Goal: Information Seeking & Learning: Learn about a topic

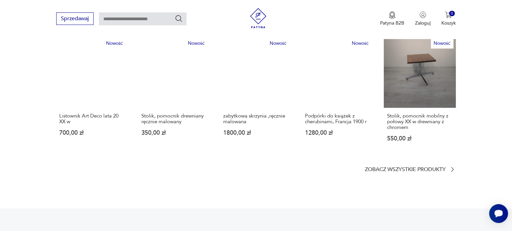
scroll to position [404, 0]
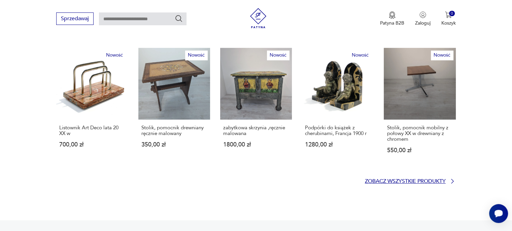
click at [394, 179] on p "Zobacz wszystkie produkty" at bounding box center [405, 181] width 81 height 4
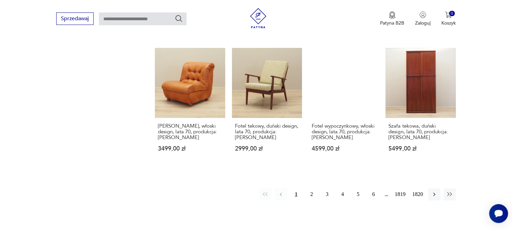
scroll to position [569, 0]
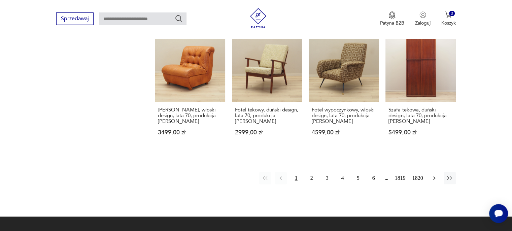
click at [435, 175] on icon "button" at bounding box center [434, 178] width 7 height 7
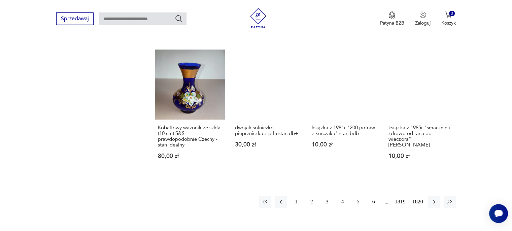
scroll to position [558, 0]
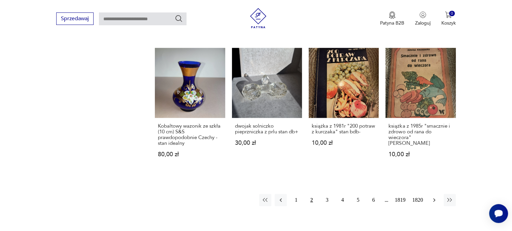
click at [433, 199] on icon "button" at bounding box center [434, 200] width 7 height 7
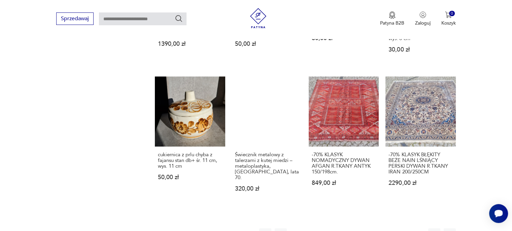
scroll to position [558, 0]
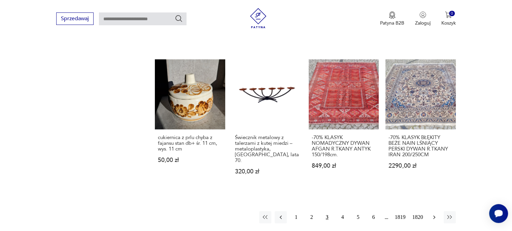
click at [435, 214] on icon "button" at bounding box center [434, 217] width 7 height 7
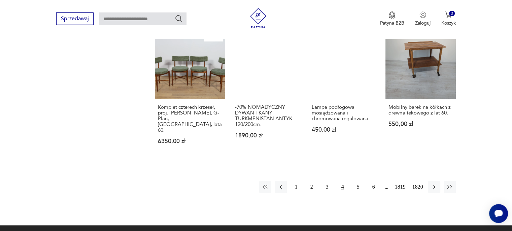
scroll to position [592, 0]
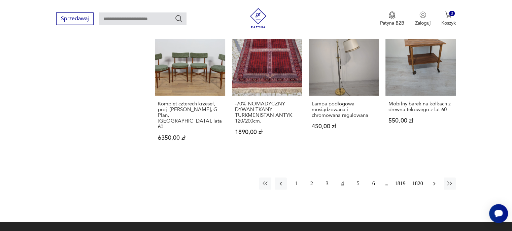
click at [432, 180] on icon "button" at bounding box center [434, 183] width 7 height 7
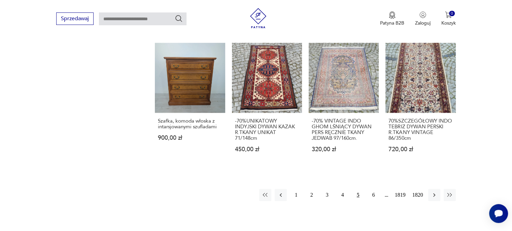
scroll to position [592, 0]
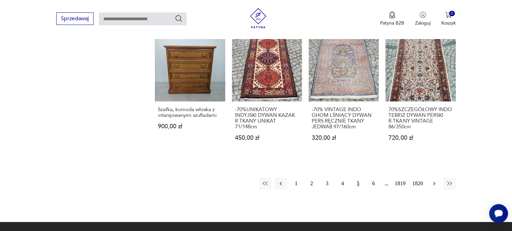
click at [432, 182] on icon "button" at bounding box center [434, 183] width 7 height 7
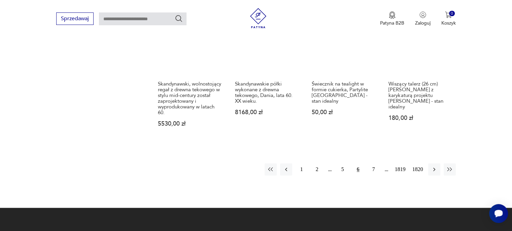
scroll to position [625, 0]
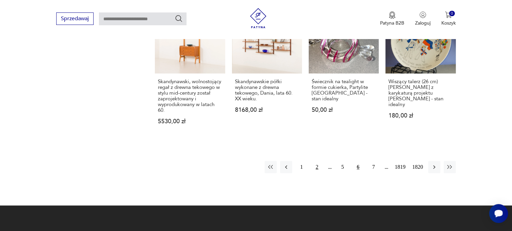
click at [318, 161] on button "2" at bounding box center [317, 167] width 12 height 12
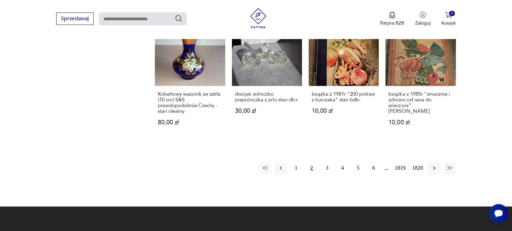
scroll to position [592, 0]
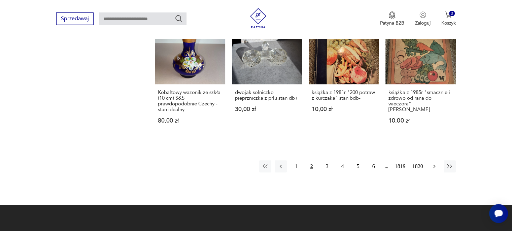
click at [432, 166] on icon "button" at bounding box center [434, 166] width 7 height 7
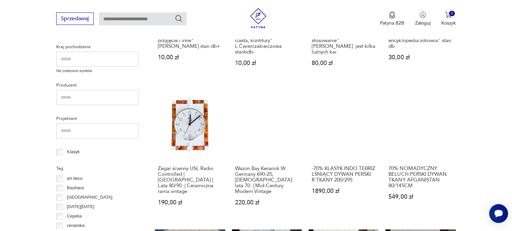
scroll to position [255, 0]
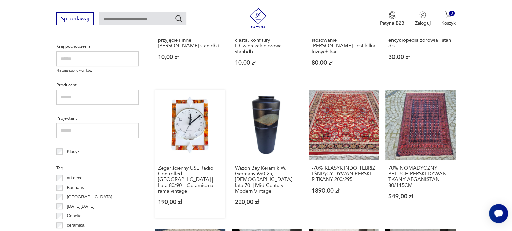
click at [189, 132] on link "Zegar ścienny USL Radio Controlled | [GEOGRAPHIC_DATA] | Lata 80/90. | Ceramicz…" at bounding box center [190, 154] width 70 height 128
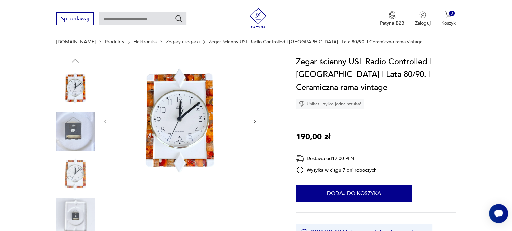
scroll to position [67, 0]
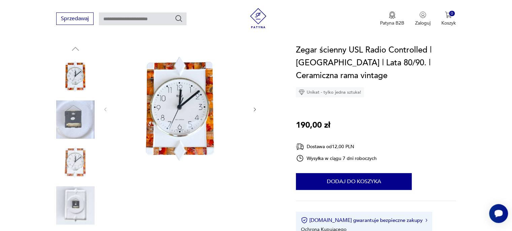
click at [190, 124] on img at bounding box center [180, 109] width 130 height 130
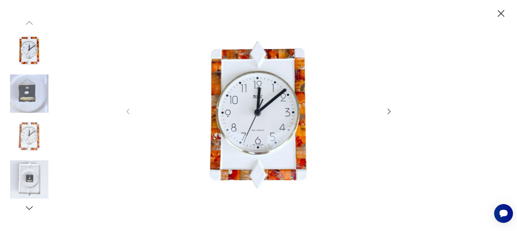
click at [389, 112] on icon "button" at bounding box center [389, 111] width 8 height 8
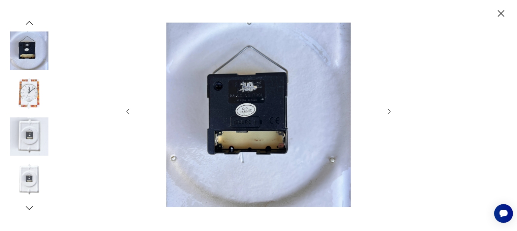
click at [389, 112] on icon "button" at bounding box center [389, 111] width 8 height 8
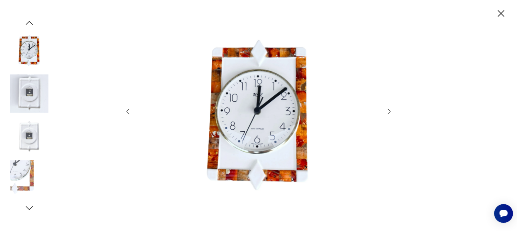
click at [389, 111] on icon "button" at bounding box center [389, 111] width 8 height 8
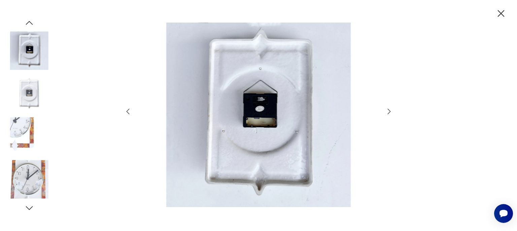
click at [389, 111] on icon "button" at bounding box center [389, 111] width 8 height 8
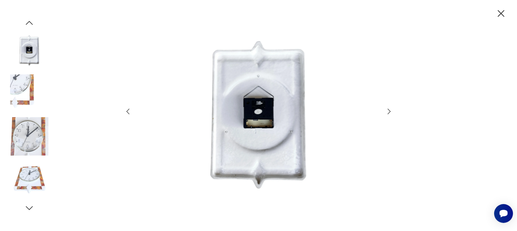
click at [389, 111] on icon "button" at bounding box center [389, 111] width 8 height 8
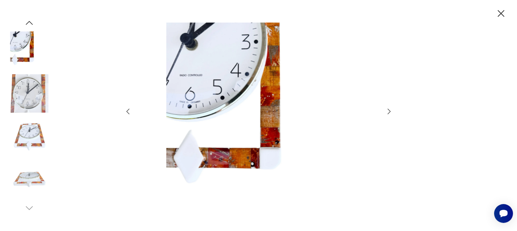
click at [389, 111] on icon "button" at bounding box center [389, 111] width 8 height 8
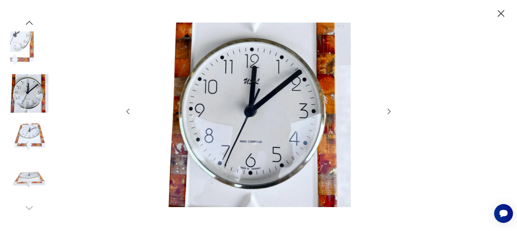
click at [389, 111] on icon "button" at bounding box center [389, 111] width 8 height 8
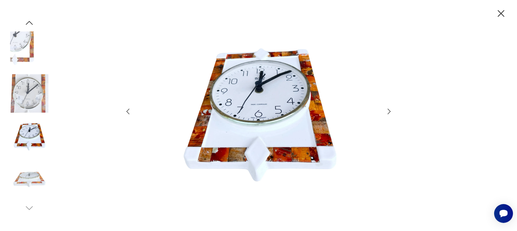
click at [389, 111] on icon "button" at bounding box center [389, 111] width 8 height 8
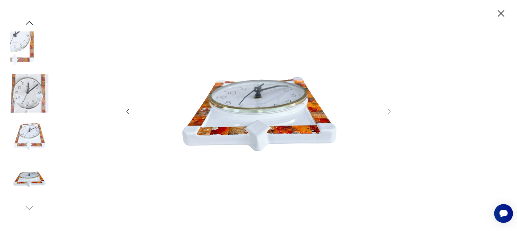
click at [502, 12] on icon "button" at bounding box center [501, 13] width 7 height 7
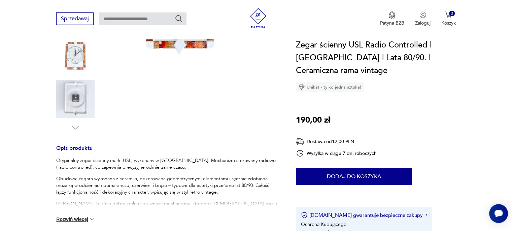
scroll to position [202, 0]
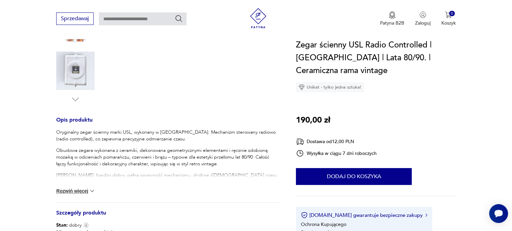
click at [73, 191] on button "Rozwiń więcej" at bounding box center [75, 191] width 39 height 7
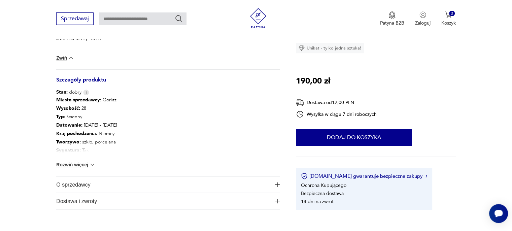
scroll to position [404, 0]
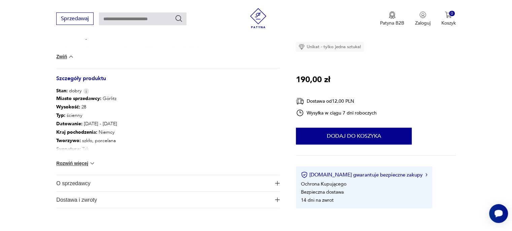
click at [61, 165] on button "Rozwiń więcej" at bounding box center [75, 163] width 39 height 7
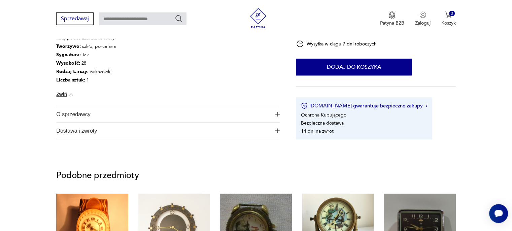
scroll to position [505, 0]
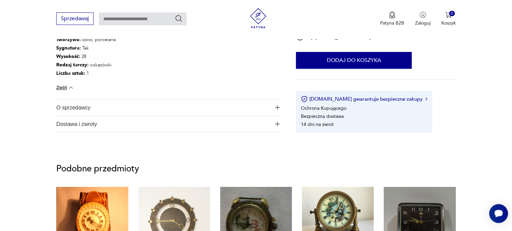
click at [65, 109] on span "O sprzedawcy" at bounding box center [163, 107] width 214 height 16
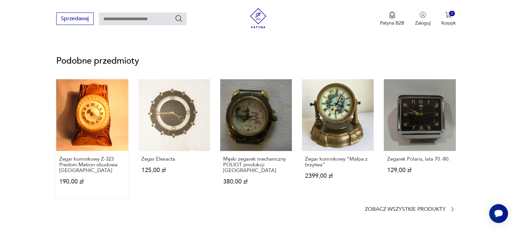
scroll to position [673, 0]
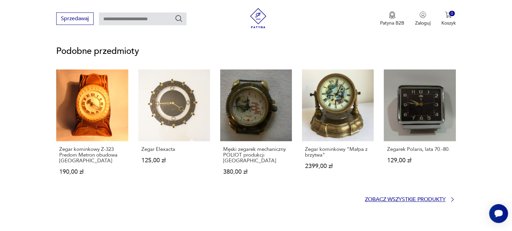
click at [419, 200] on p "Zobacz wszystkie produkty" at bounding box center [405, 199] width 81 height 4
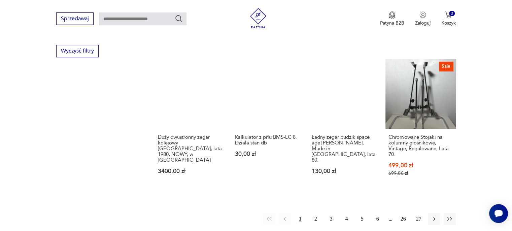
scroll to position [673, 0]
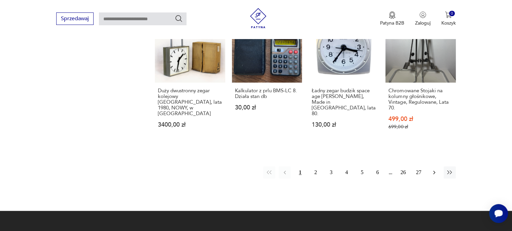
click at [435, 169] on icon "button" at bounding box center [434, 172] width 7 height 7
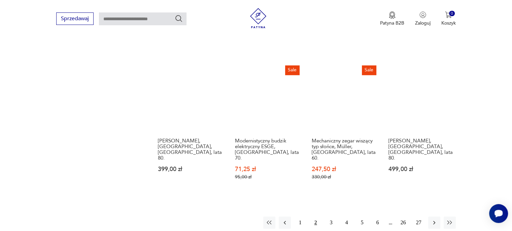
scroll to position [664, 0]
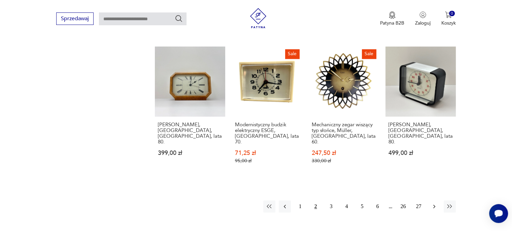
click at [435, 203] on icon "button" at bounding box center [434, 206] width 7 height 7
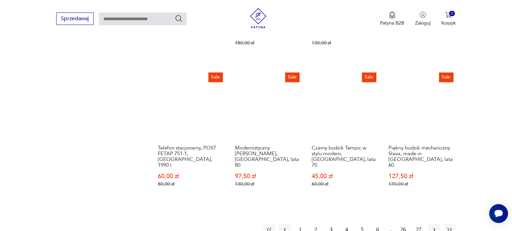
scroll to position [663, 0]
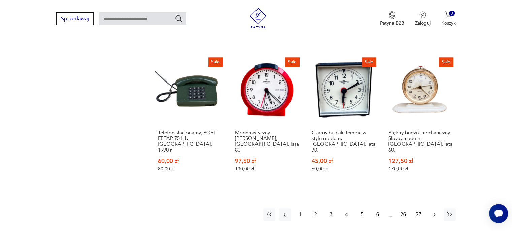
click at [434, 213] on icon "button" at bounding box center [434, 215] width 2 height 4
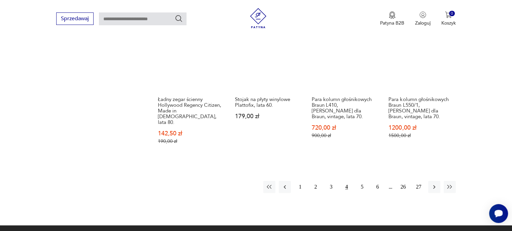
scroll to position [697, 0]
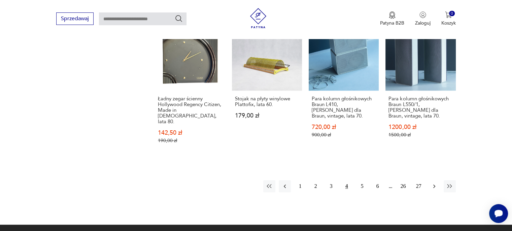
click at [434, 184] on icon "button" at bounding box center [434, 186] width 2 height 4
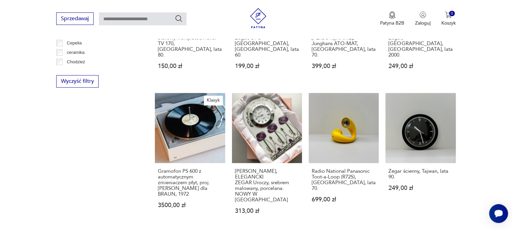
scroll to position [630, 0]
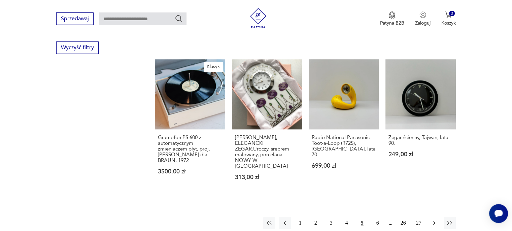
click at [436, 219] on icon "button" at bounding box center [434, 222] width 7 height 7
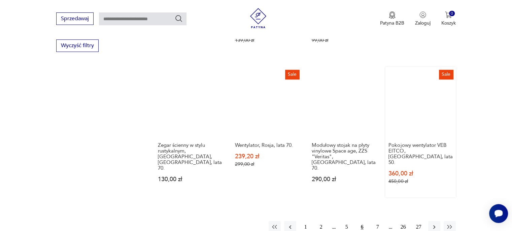
scroll to position [664, 0]
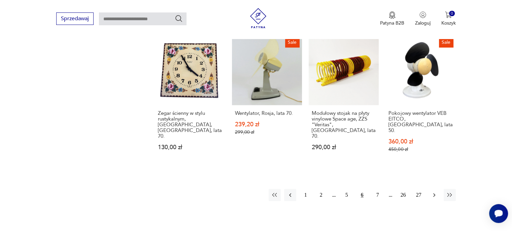
click at [435, 192] on icon "button" at bounding box center [434, 195] width 7 height 7
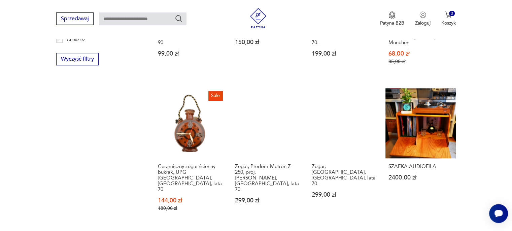
scroll to position [630, 0]
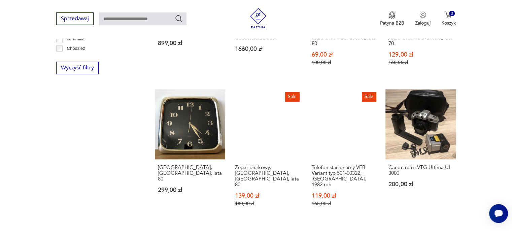
scroll to position [697, 0]
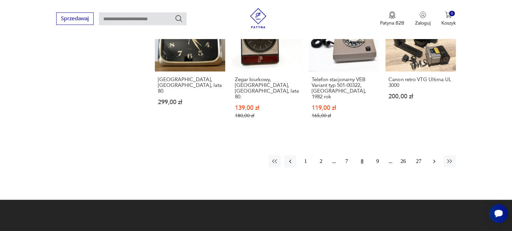
click at [435, 158] on icon "button" at bounding box center [434, 161] width 7 height 7
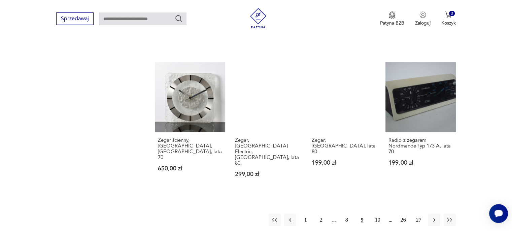
scroll to position [663, 0]
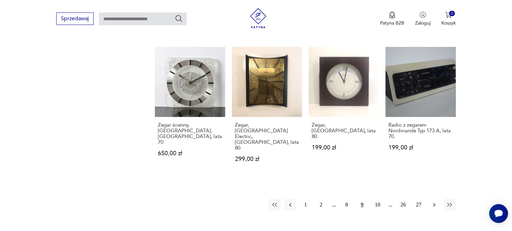
click at [432, 201] on icon "button" at bounding box center [434, 204] width 7 height 7
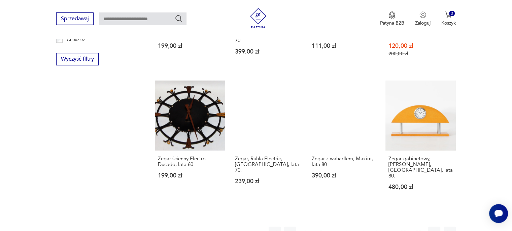
scroll to position [630, 0]
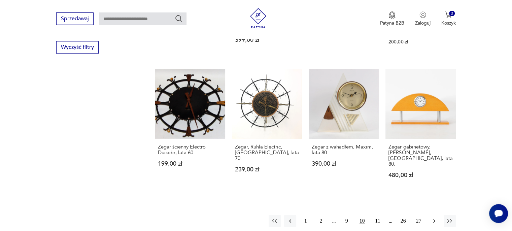
click at [434, 217] on icon "button" at bounding box center [434, 220] width 7 height 7
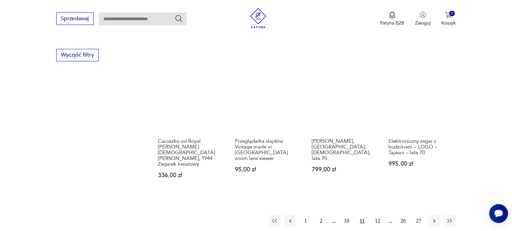
scroll to position [630, 0]
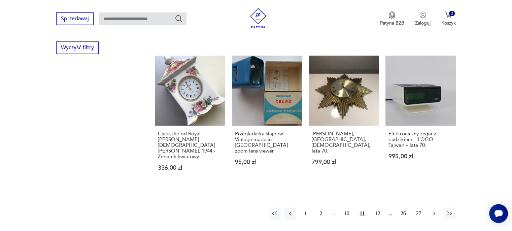
click at [434, 210] on icon "button" at bounding box center [434, 213] width 7 height 7
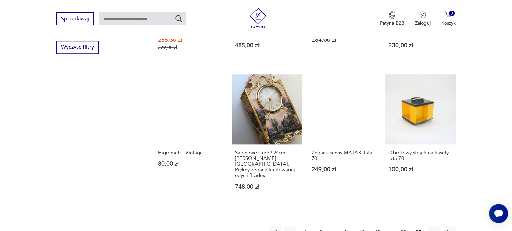
scroll to position [664, 0]
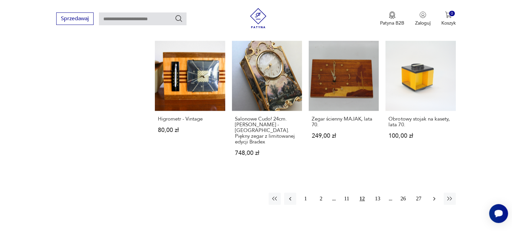
click at [434, 195] on icon "button" at bounding box center [434, 198] width 7 height 7
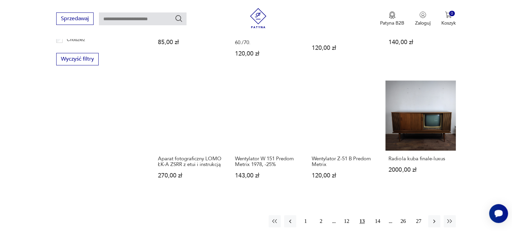
scroll to position [663, 0]
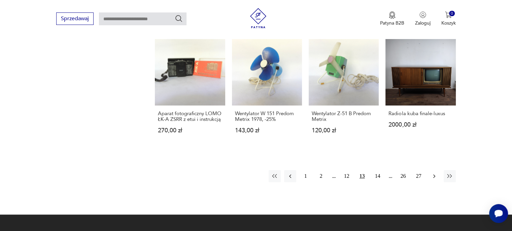
click at [434, 173] on icon "button" at bounding box center [434, 176] width 7 height 7
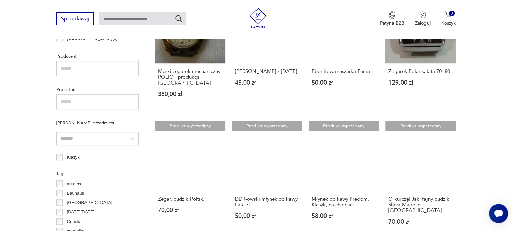
scroll to position [428, 0]
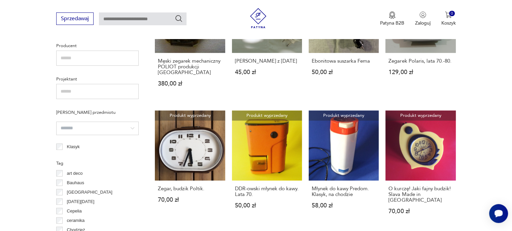
click at [109, 19] on input "text" at bounding box center [143, 18] width 88 height 13
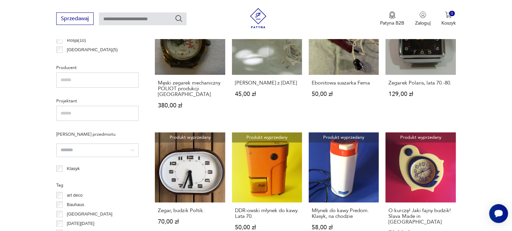
scroll to position [394, 0]
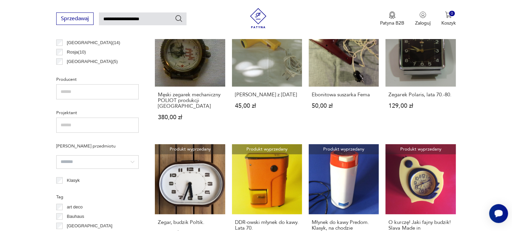
type input "**********"
click at [180, 18] on icon "Szukaj" at bounding box center [179, 18] width 7 height 7
type input "**********"
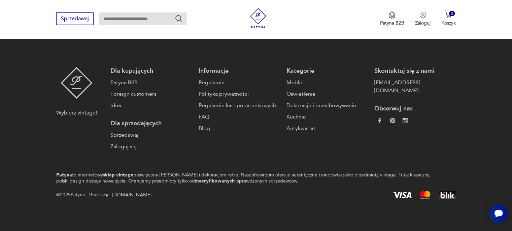
type input "**********"
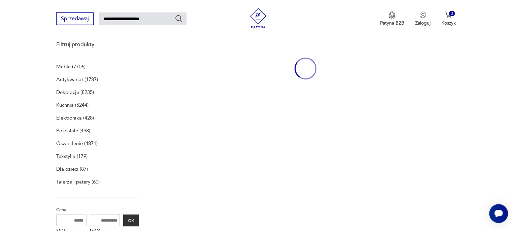
scroll to position [87, 0]
click at [153, 19] on input "**********" at bounding box center [143, 18] width 88 height 13
type input "**********"
click at [178, 19] on icon "Szukaj" at bounding box center [179, 18] width 8 height 8
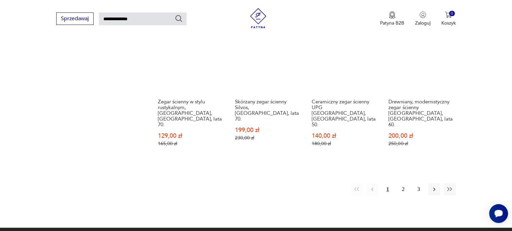
scroll to position [563, 0]
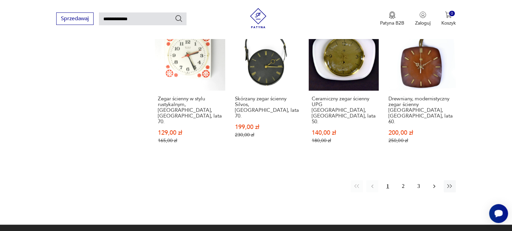
click at [432, 183] on icon "button" at bounding box center [434, 186] width 7 height 7
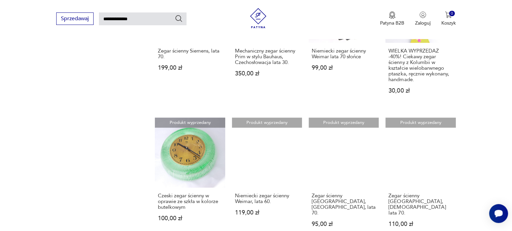
scroll to position [563, 0]
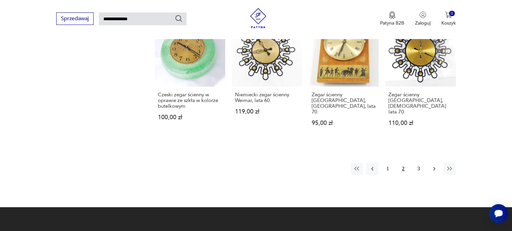
click at [434, 167] on icon "button" at bounding box center [434, 169] width 2 height 4
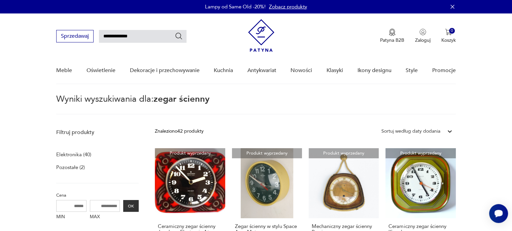
click at [134, 34] on input "**********" at bounding box center [143, 36] width 88 height 13
type input "**********"
click at [176, 35] on icon "Szukaj" at bounding box center [179, 36] width 7 height 7
type input "**********"
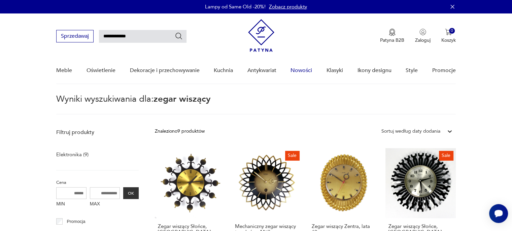
click at [294, 72] on link "Nowości" at bounding box center [302, 71] width 22 height 26
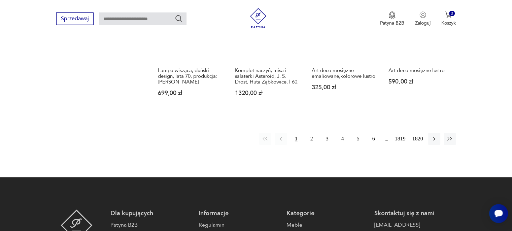
scroll to position [596, 0]
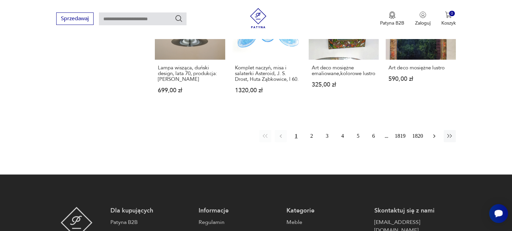
click at [434, 135] on icon "button" at bounding box center [434, 136] width 7 height 7
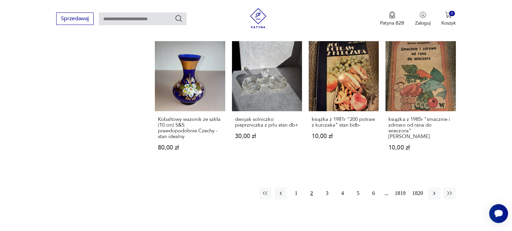
scroll to position [572, 0]
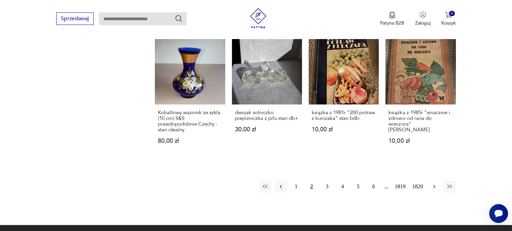
click at [434, 186] on icon "button" at bounding box center [434, 186] width 7 height 7
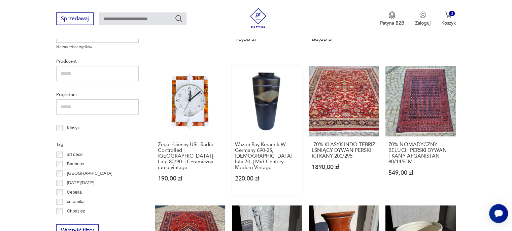
scroll to position [289, 0]
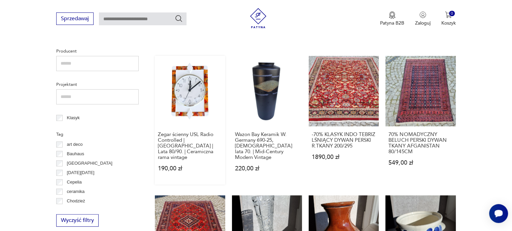
click at [196, 98] on link "Zegar ścienny USL Radio Controlled | [GEOGRAPHIC_DATA] | Lata 80/90. | Ceramicz…" at bounding box center [190, 120] width 70 height 128
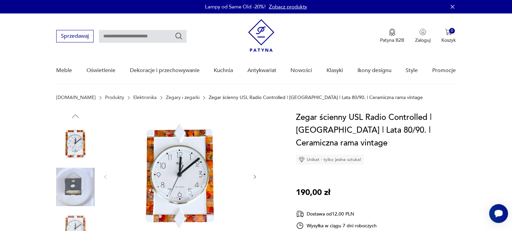
drag, startPoint x: 452, startPoint y: 0, endPoint x: 321, endPoint y: 37, distance: 136.0
click at [321, 37] on div "Patyna B2B Zaloguj 0 Koszyk Twój koszyk ( 0 ) Brak produktów w koszyku IDŹ DO K…" at bounding box center [352, 36] width 208 height 34
